Goal: Navigation & Orientation: Find specific page/section

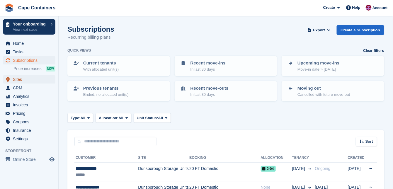
click at [23, 80] on span "Sites" at bounding box center [30, 79] width 35 height 8
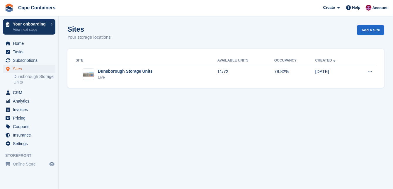
click at [119, 71] on div "Dunsborough Storage Units" at bounding box center [125, 71] width 55 height 6
